Goal: Task Accomplishment & Management: Use online tool/utility

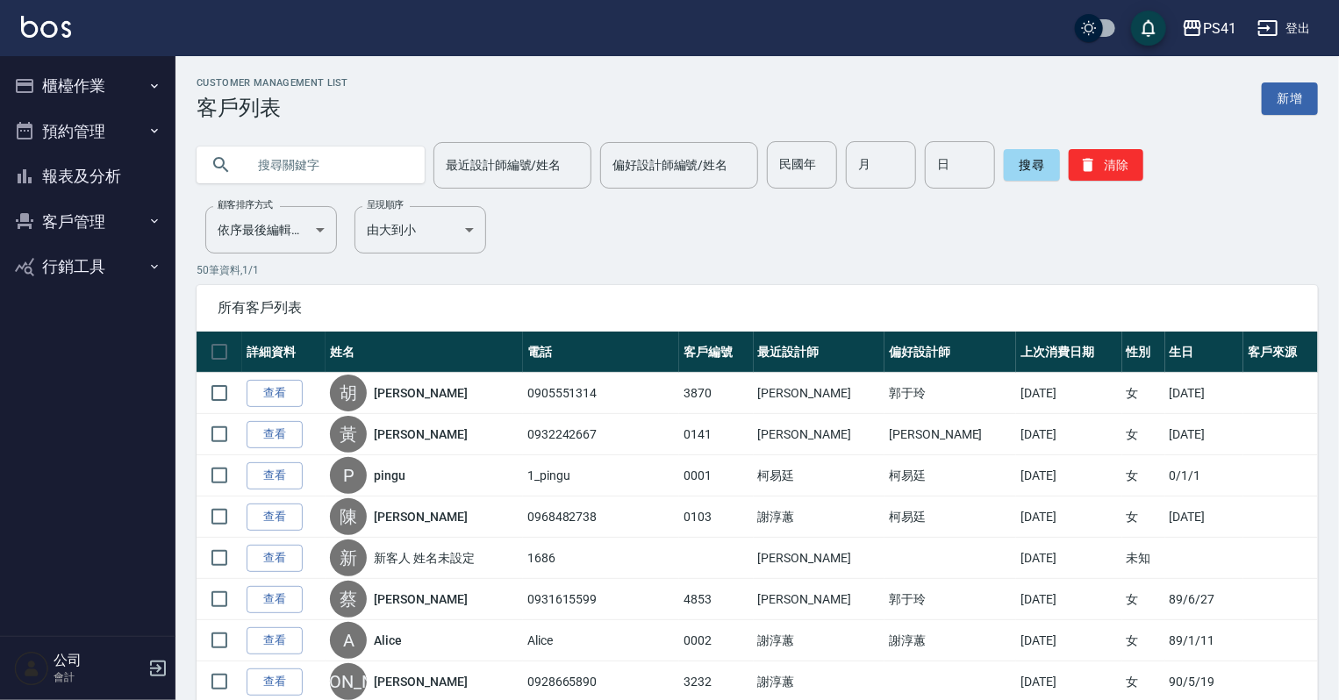
click at [154, 81] on icon "button" at bounding box center [154, 86] width 14 height 14
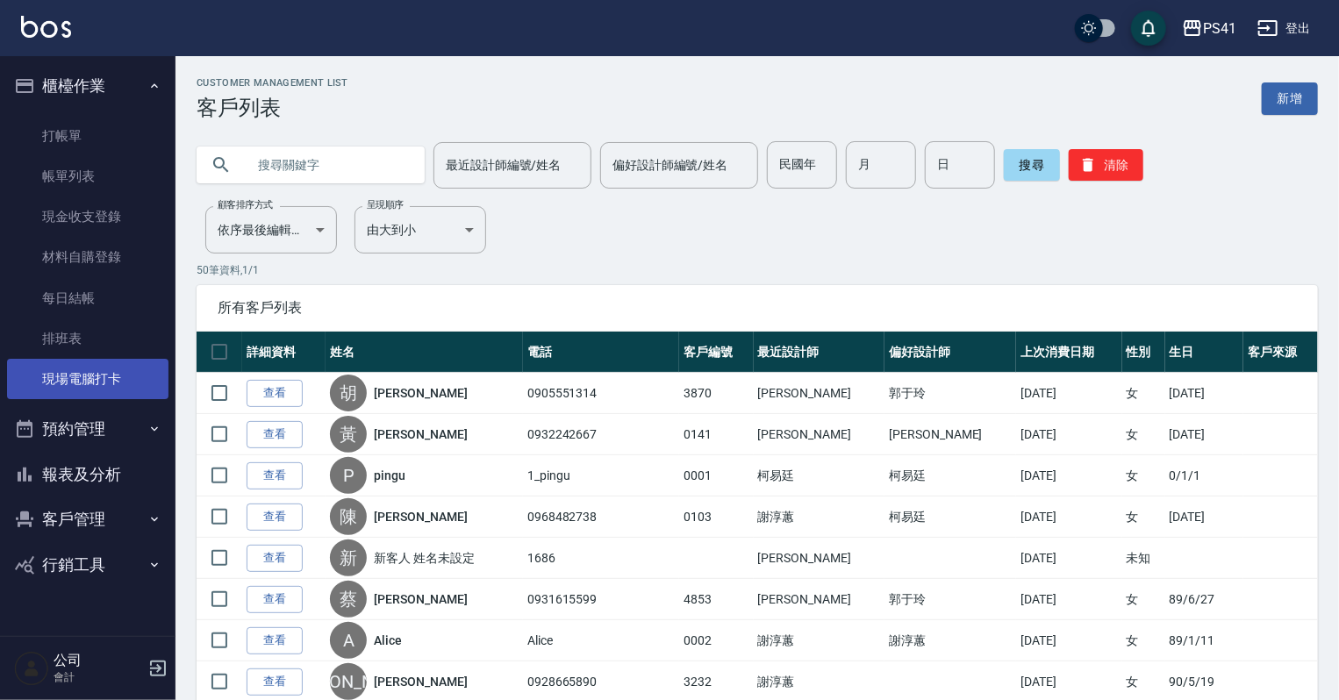
click at [128, 382] on link "現場電腦打卡" at bounding box center [87, 379] width 161 height 40
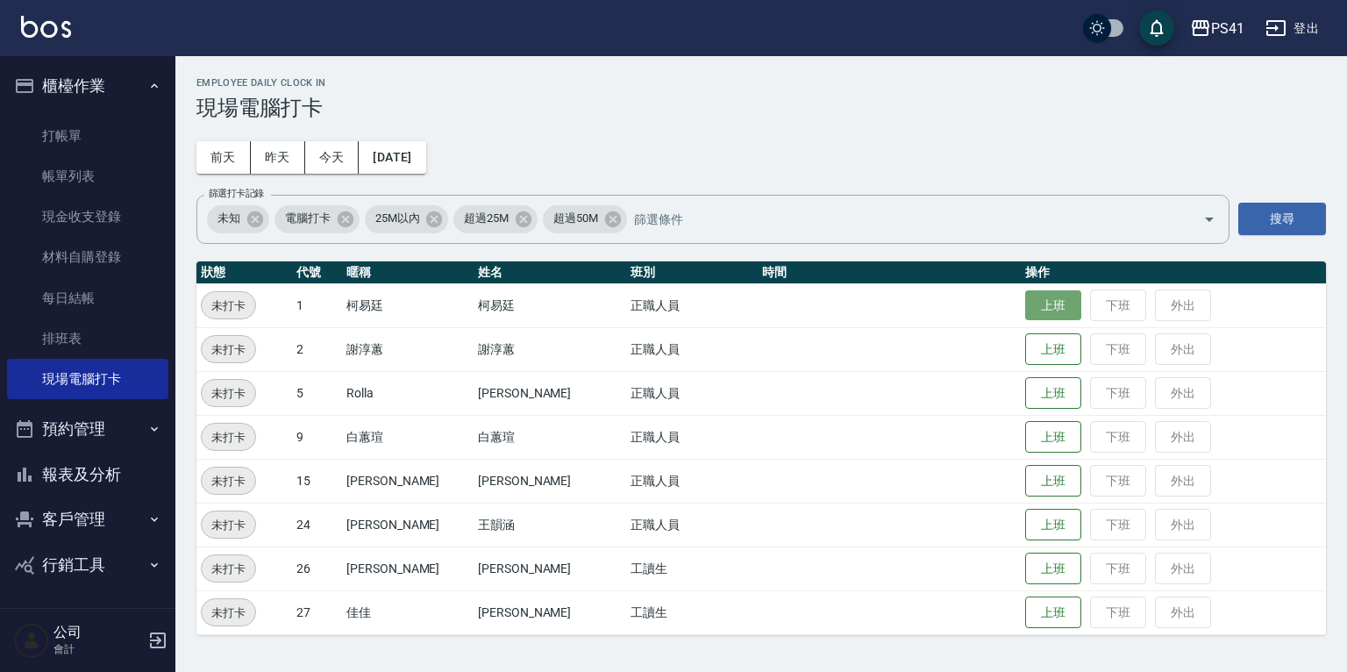
click at [1026, 301] on button "上班" at bounding box center [1053, 305] width 56 height 31
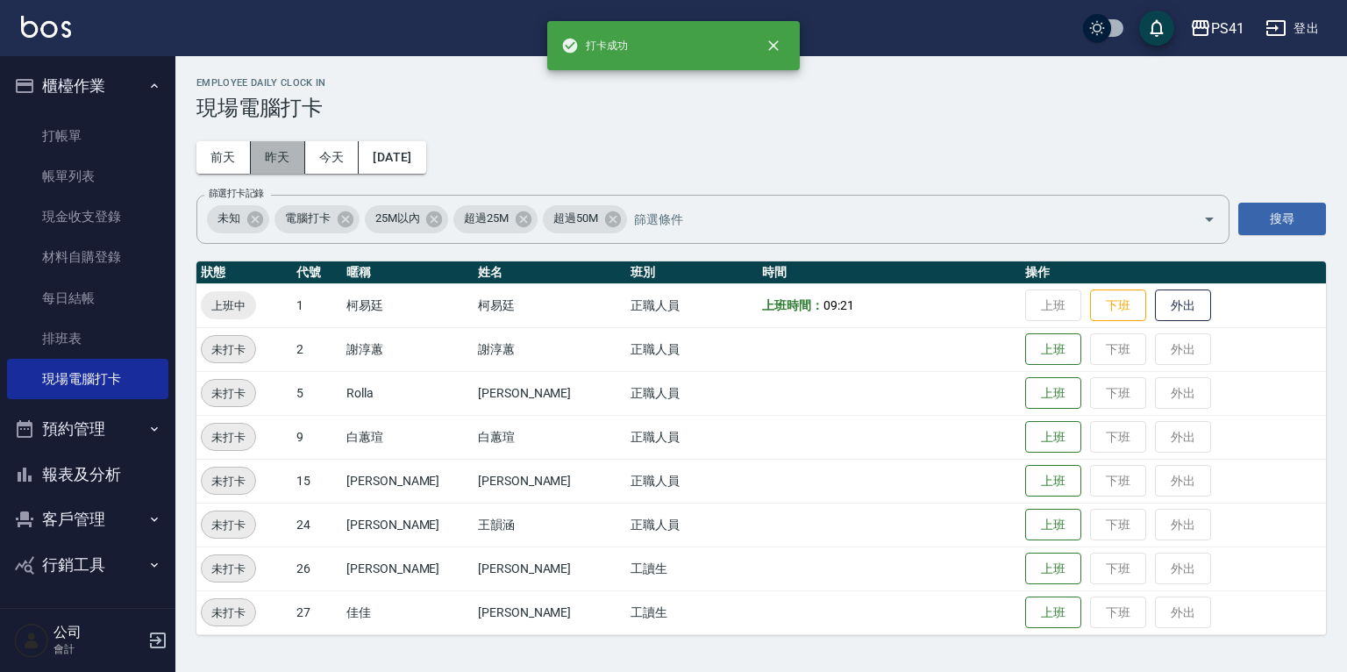
click at [271, 151] on button "昨天" at bounding box center [278, 157] width 54 height 32
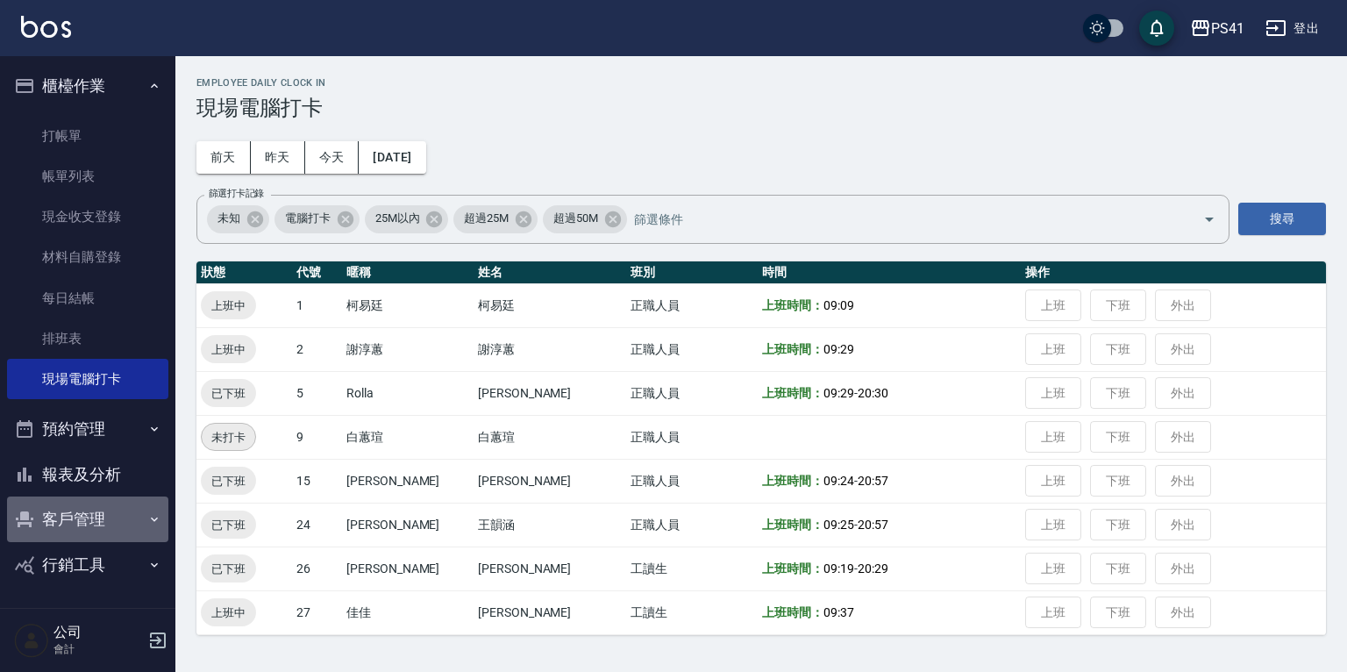
click at [63, 518] on button "客戶管理" at bounding box center [87, 519] width 161 height 46
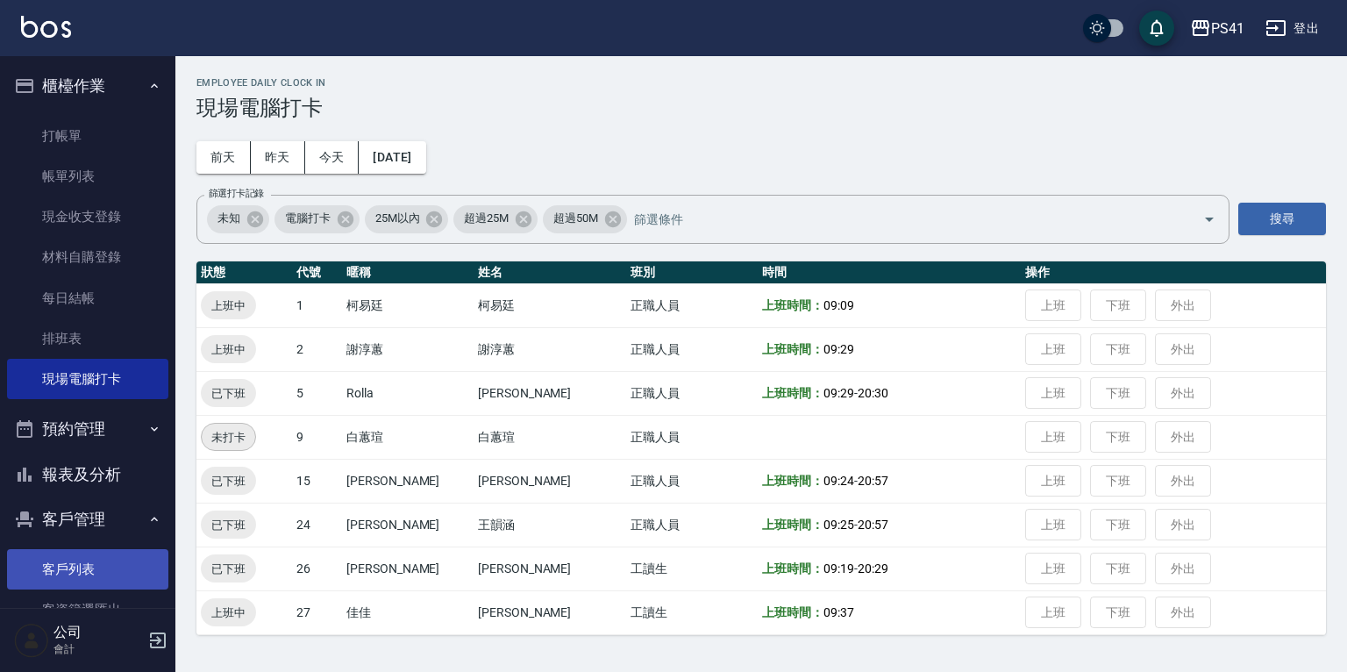
click at [75, 568] on link "客戶列表" at bounding box center [87, 569] width 161 height 40
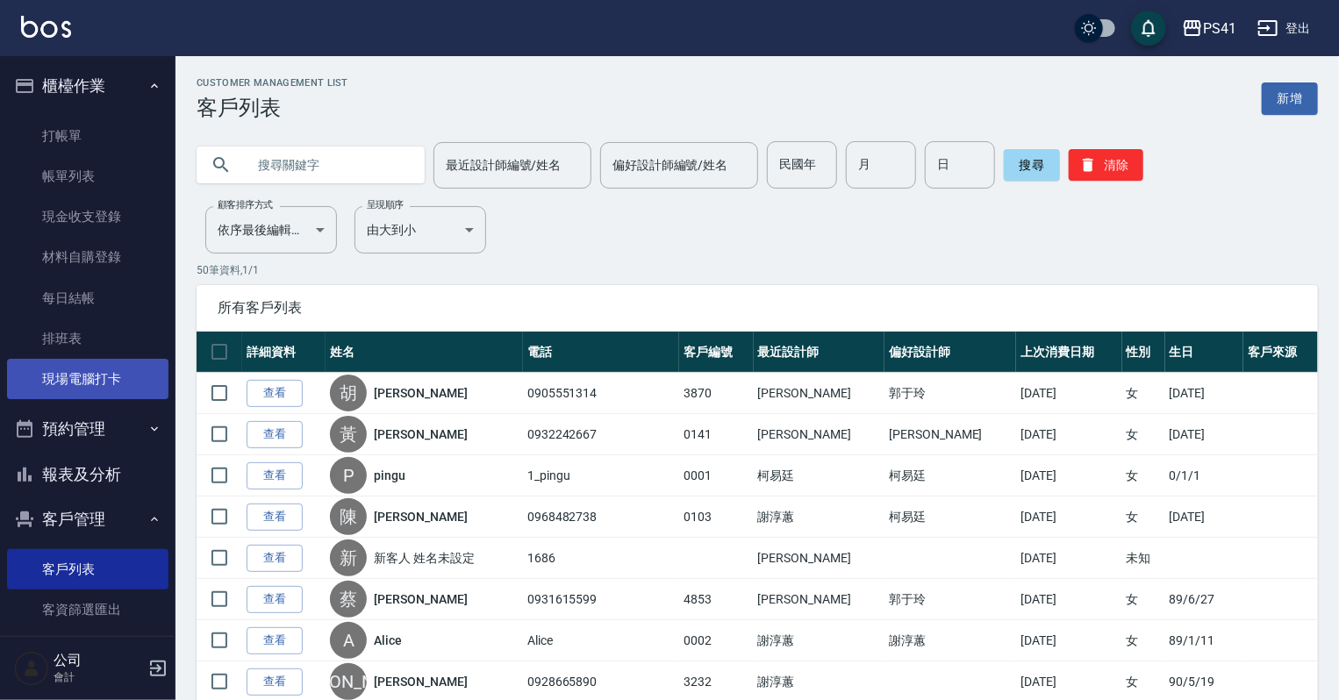
click at [80, 382] on link "現場電腦打卡" at bounding box center [87, 379] width 161 height 40
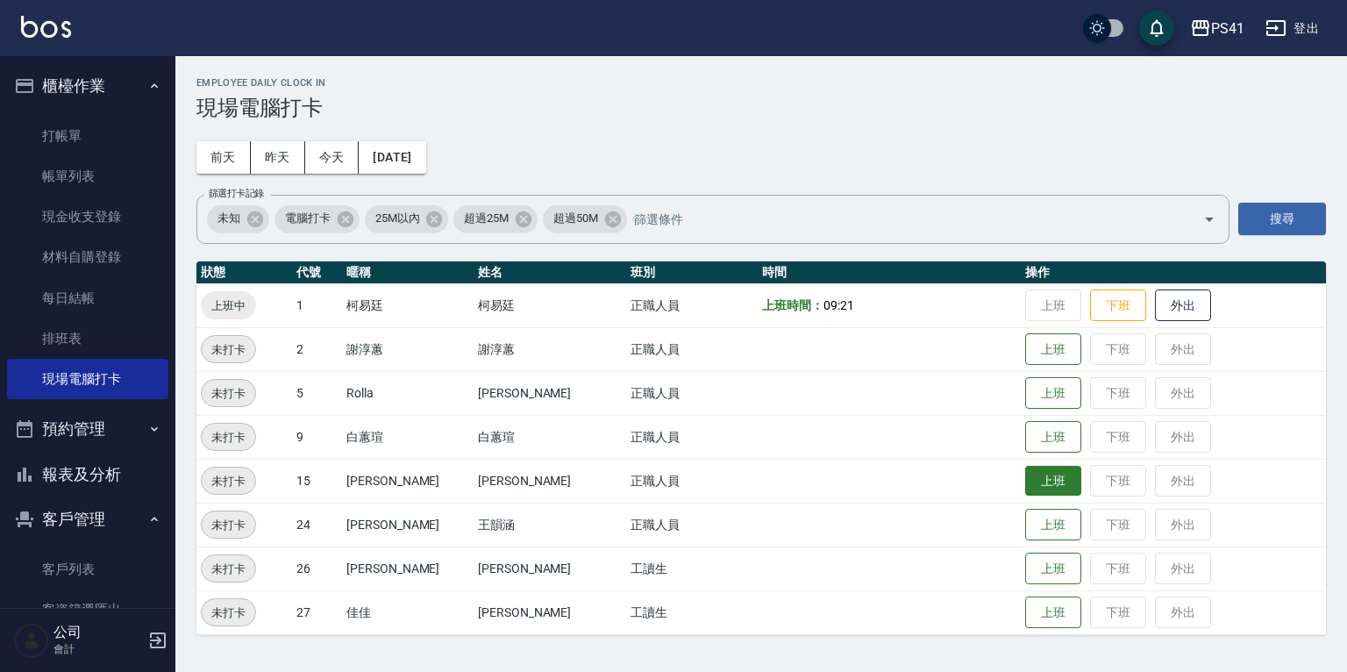
click at [1025, 479] on button "上班" at bounding box center [1053, 481] width 56 height 31
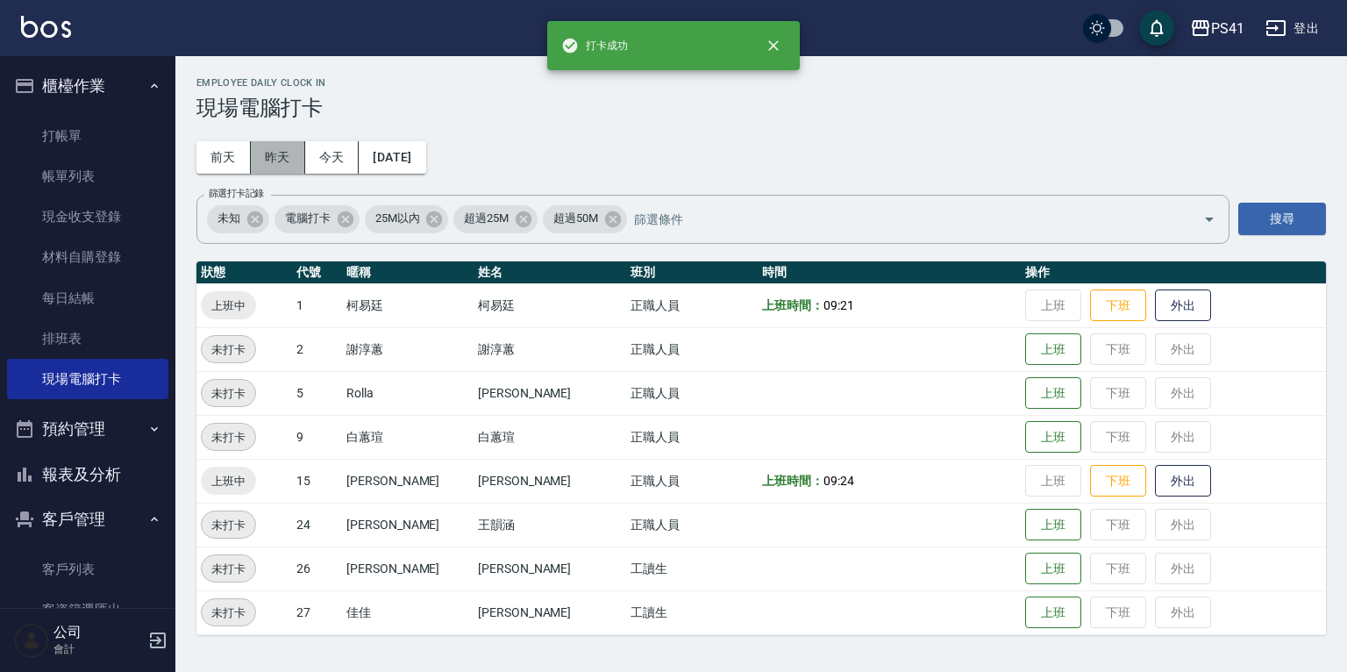
click at [274, 165] on button "昨天" at bounding box center [278, 157] width 54 height 32
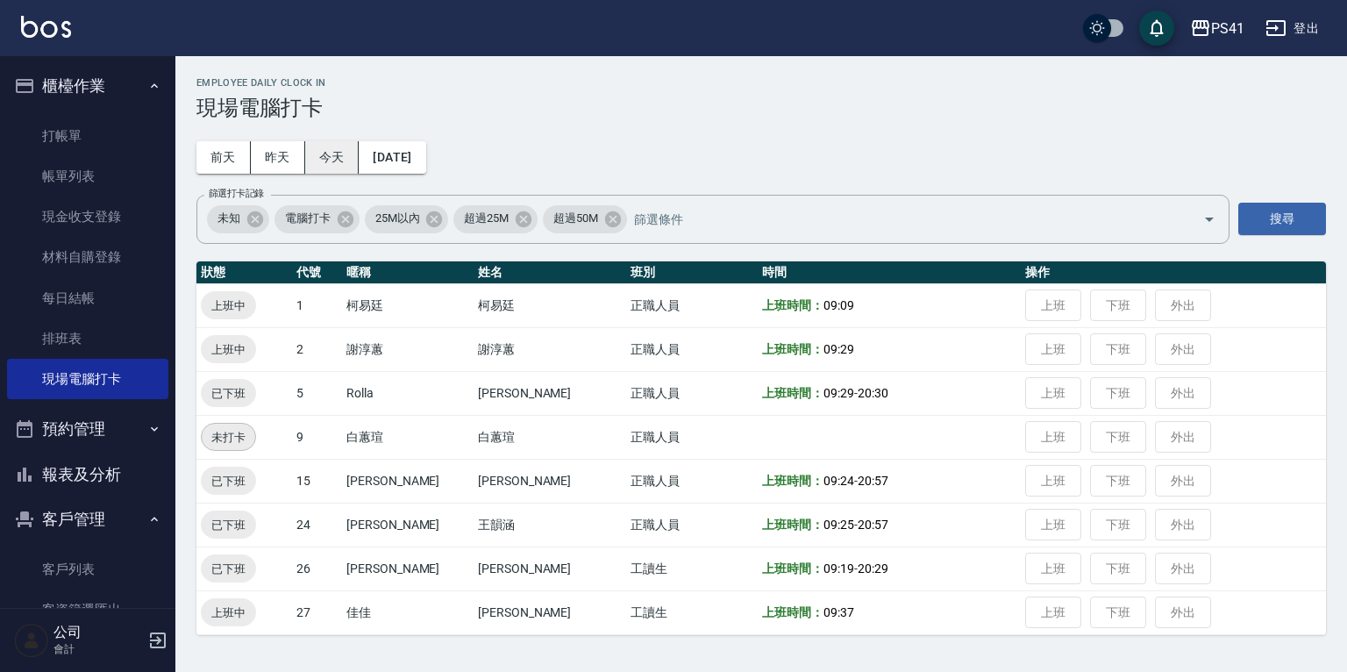
click at [319, 163] on button "今天" at bounding box center [332, 157] width 54 height 32
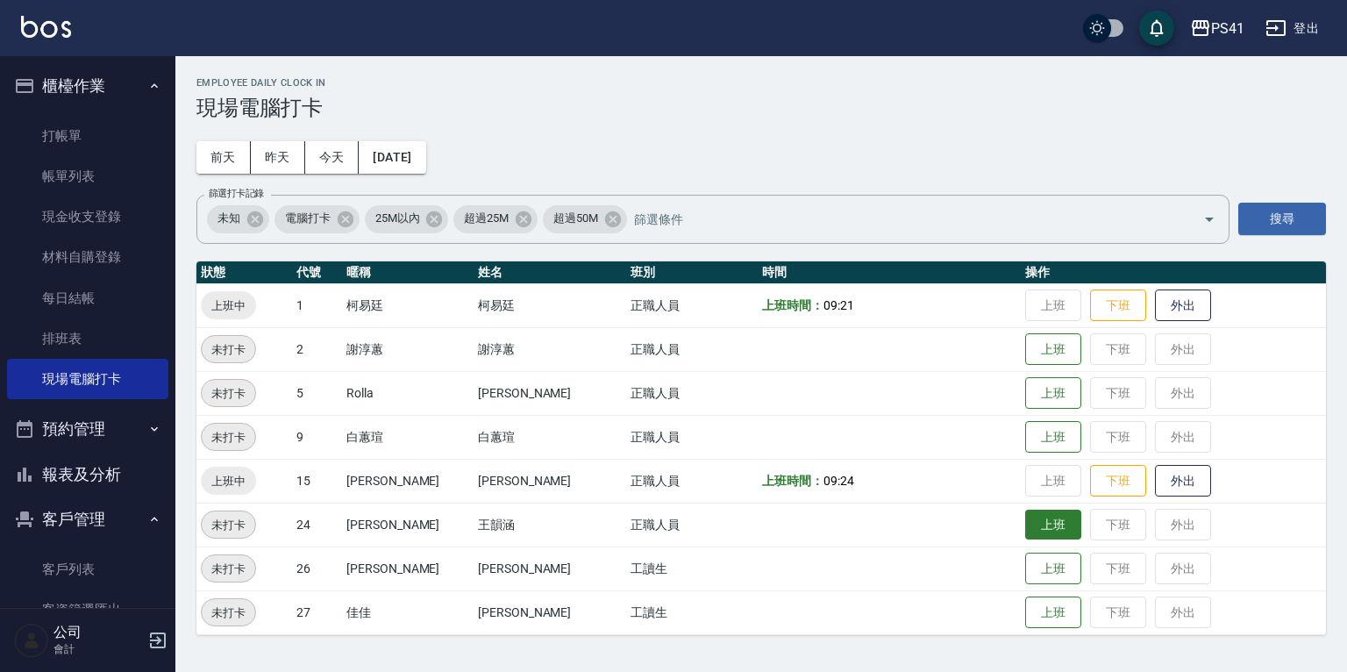
click at [1025, 533] on button "上班" at bounding box center [1053, 525] width 56 height 31
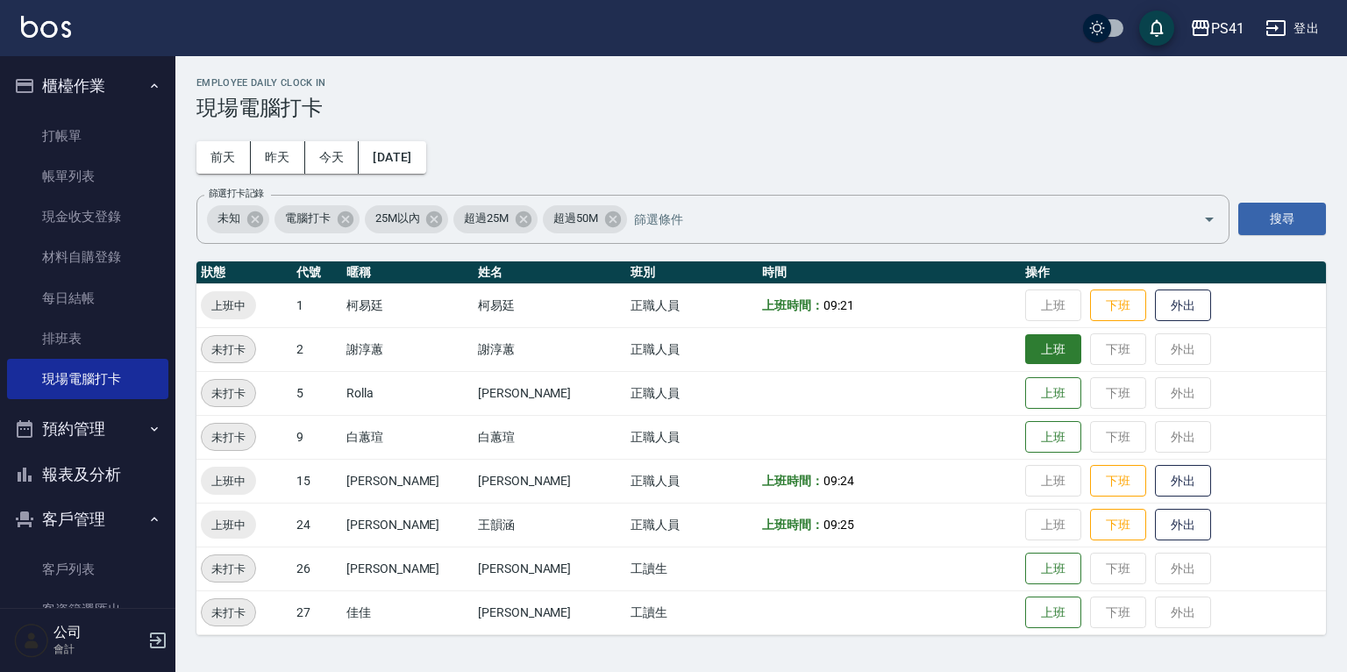
click at [1025, 348] on button "上班" at bounding box center [1053, 349] width 56 height 31
click at [1031, 397] on button "上班" at bounding box center [1053, 393] width 56 height 31
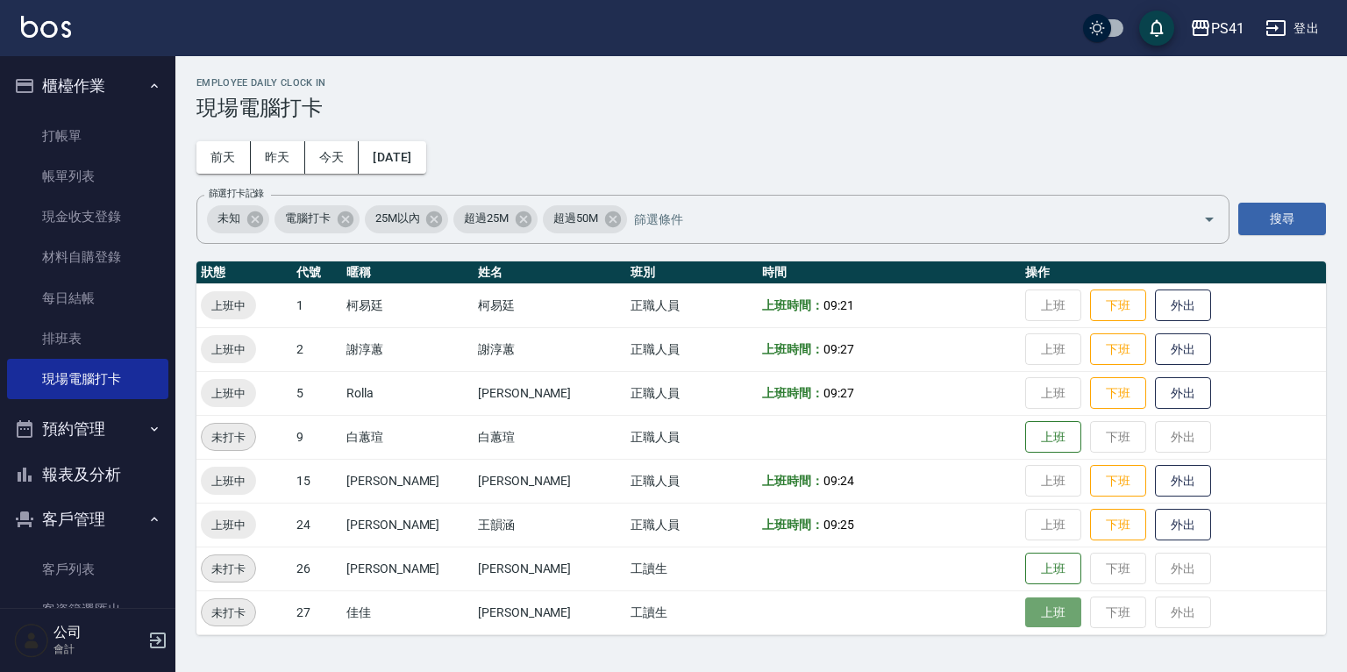
click at [1025, 616] on button "上班" at bounding box center [1053, 612] width 56 height 31
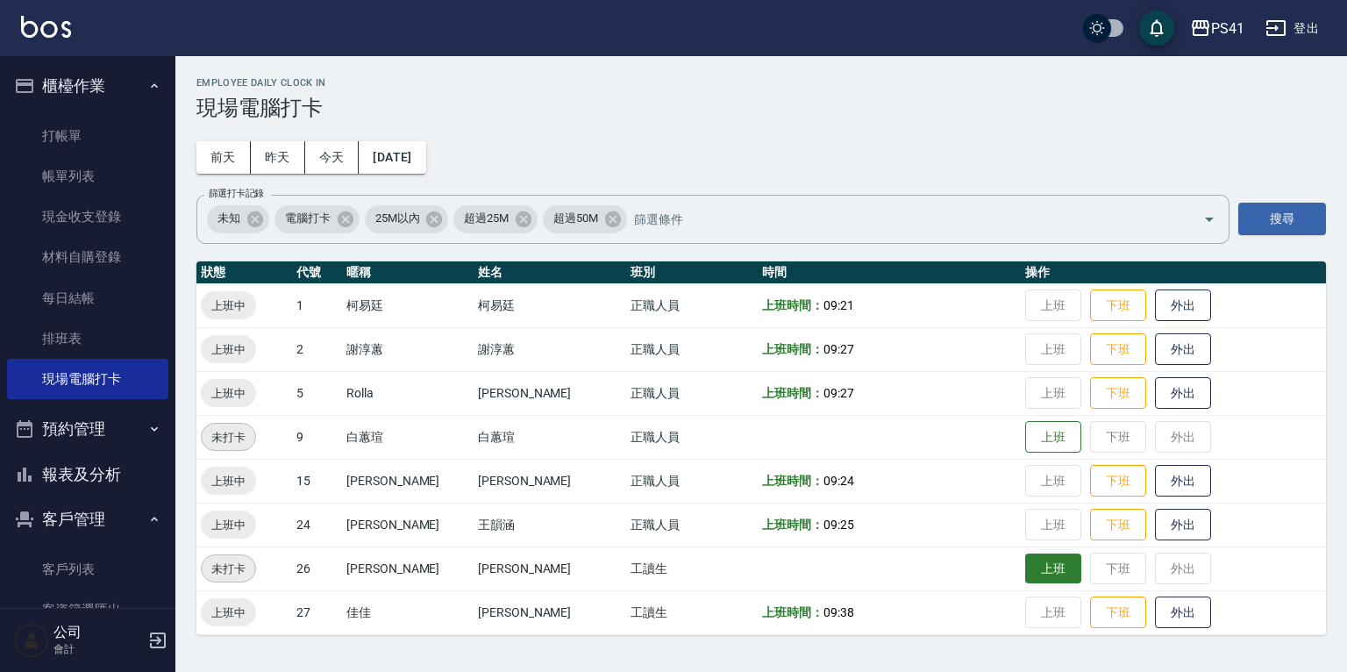
drag, startPoint x: 1036, startPoint y: 578, endPoint x: 1045, endPoint y: 575, distance: 9.2
click at [1039, 578] on button "上班" at bounding box center [1053, 569] width 56 height 31
click at [105, 459] on button "報表及分析" at bounding box center [87, 475] width 161 height 46
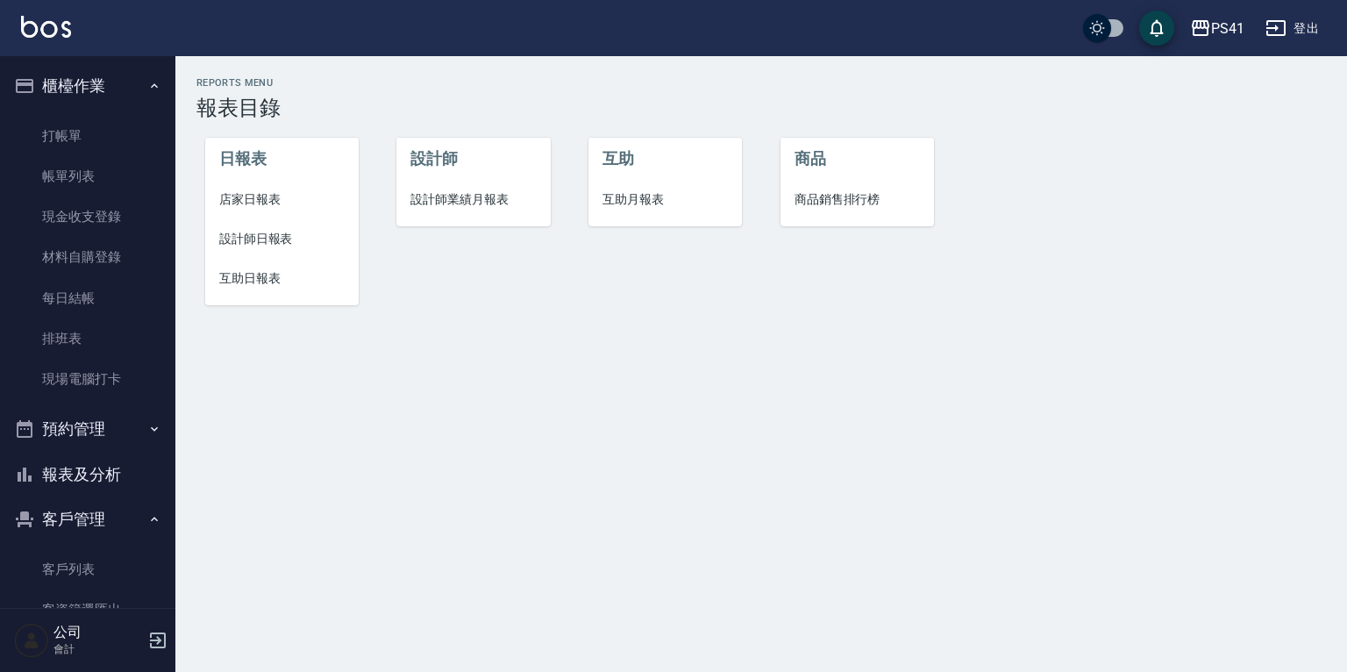
click at [255, 295] on li "互助日報表" at bounding box center [282, 278] width 154 height 39
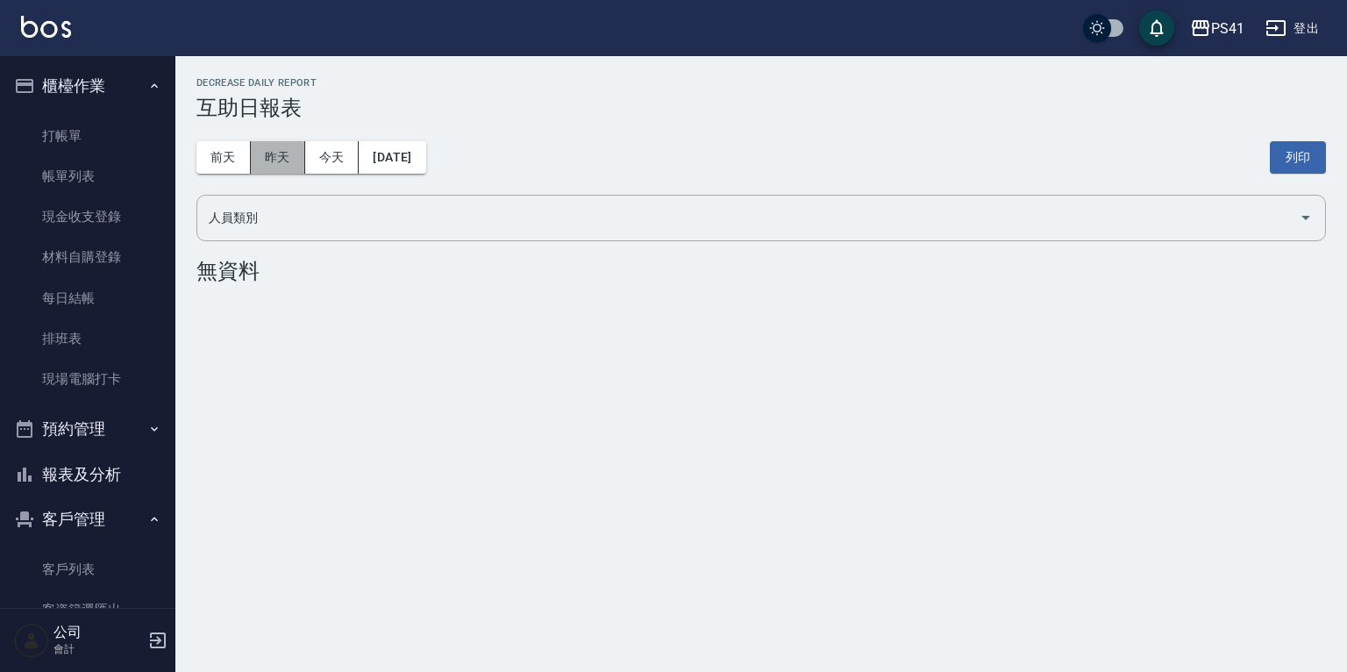
click at [288, 172] on button "昨天" at bounding box center [278, 157] width 54 height 32
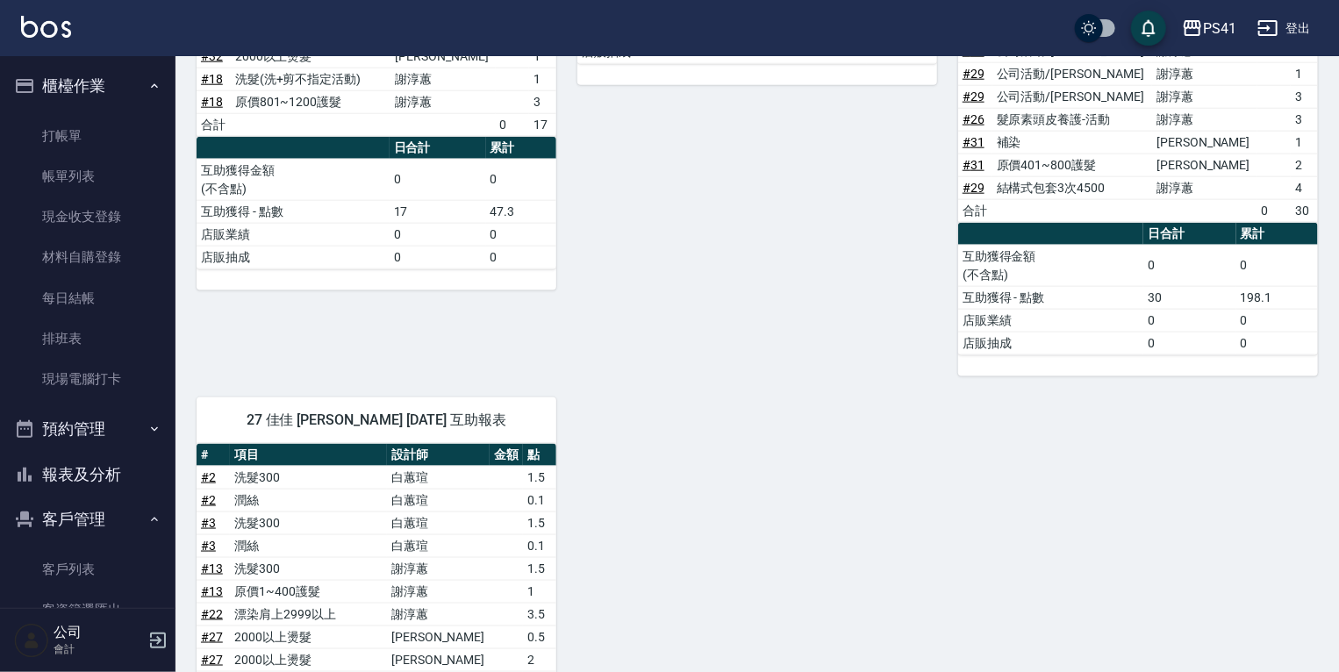
scroll to position [1167, 0]
